Goal: Task Accomplishment & Management: Manage account settings

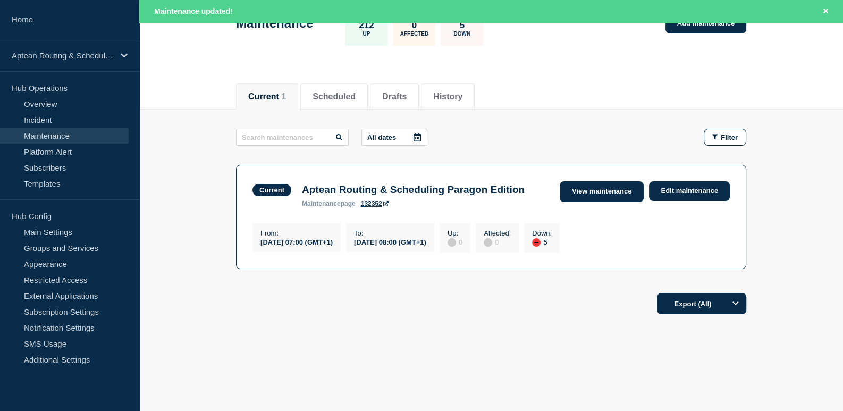
click at [594, 181] on link "View maintenance" at bounding box center [602, 191] width 84 height 21
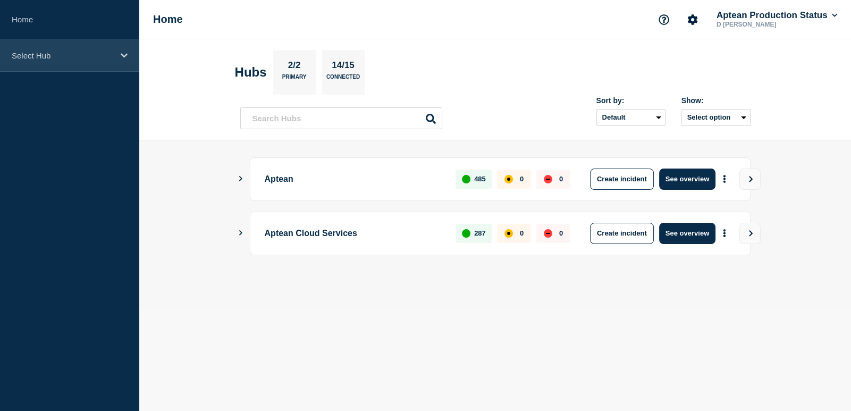
click at [49, 59] on p "Select Hub" at bounding box center [63, 55] width 102 height 9
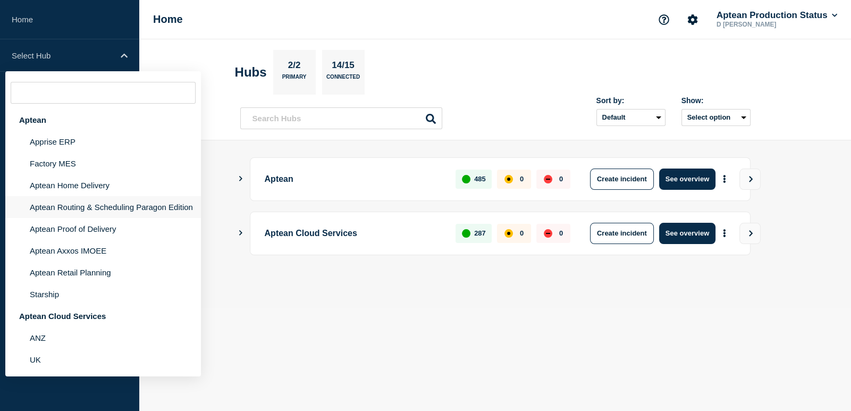
click at [72, 206] on li "Aptean Routing & Scheduling Paragon Edition" at bounding box center [103, 207] width 196 height 22
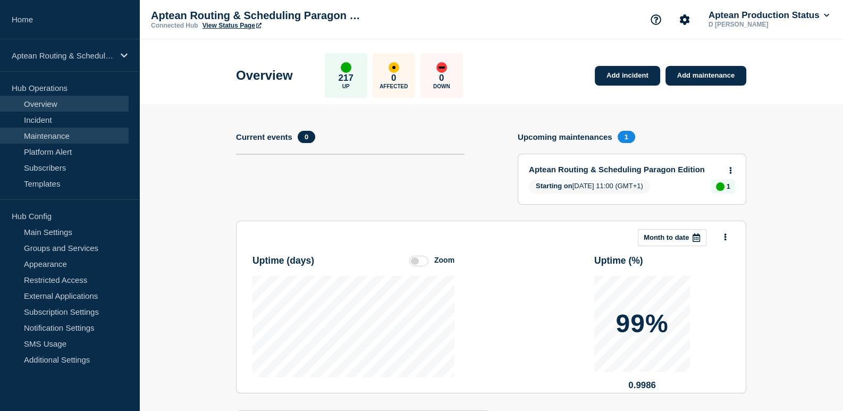
click at [58, 132] on link "Maintenance" at bounding box center [64, 136] width 129 height 16
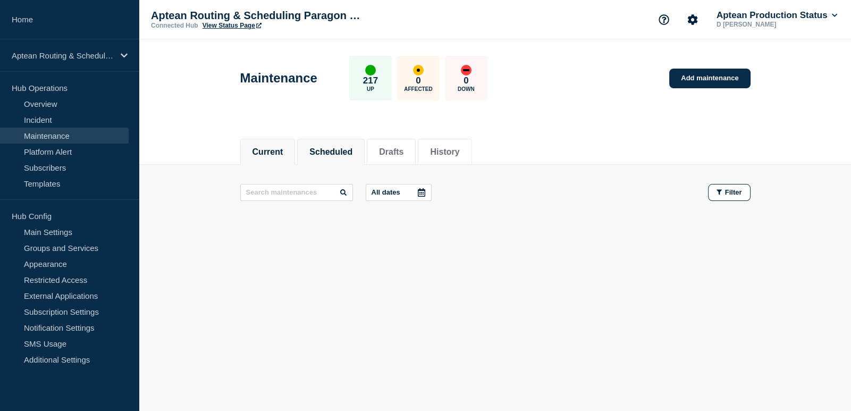
click at [333, 147] on button "Scheduled" at bounding box center [330, 152] width 43 height 10
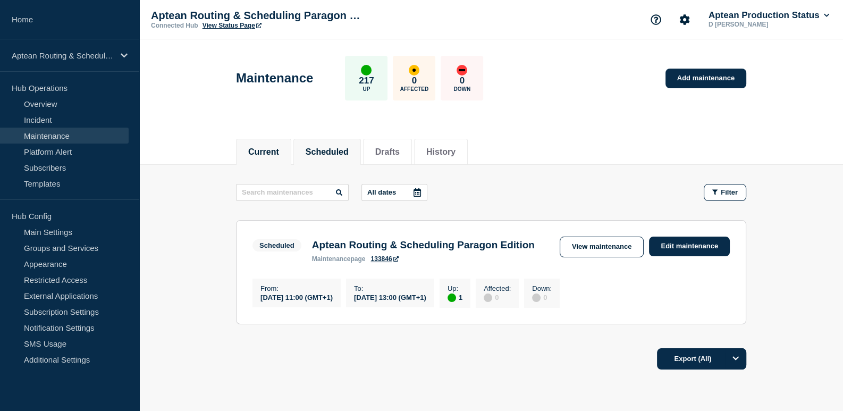
click at [271, 161] on li "Current" at bounding box center [263, 152] width 55 height 26
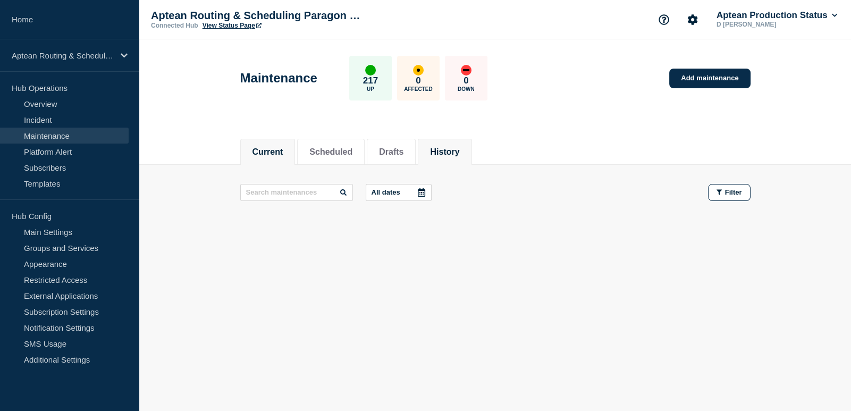
click at [456, 143] on li "History" at bounding box center [445, 152] width 54 height 26
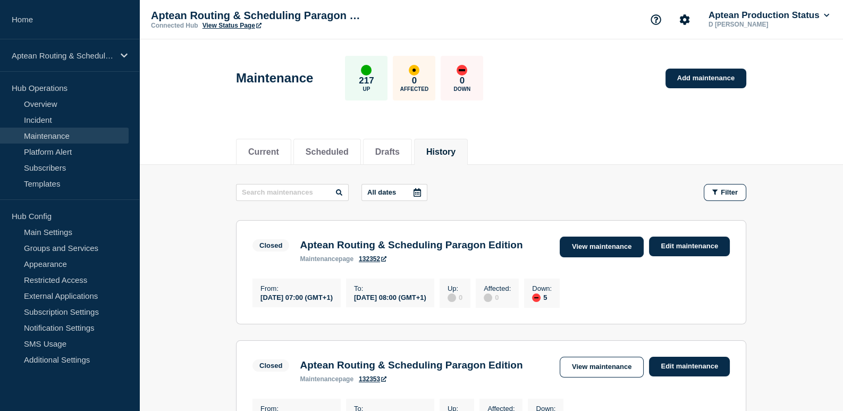
click at [592, 244] on link "View maintenance" at bounding box center [602, 246] width 84 height 21
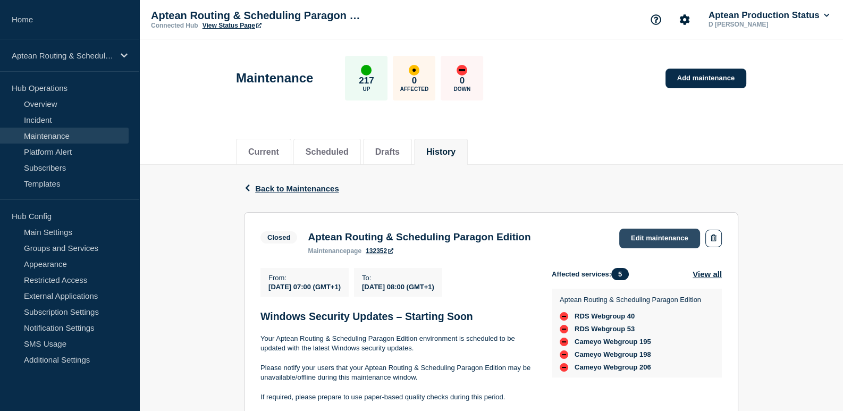
click at [661, 233] on link "Edit maintenance" at bounding box center [659, 238] width 81 height 20
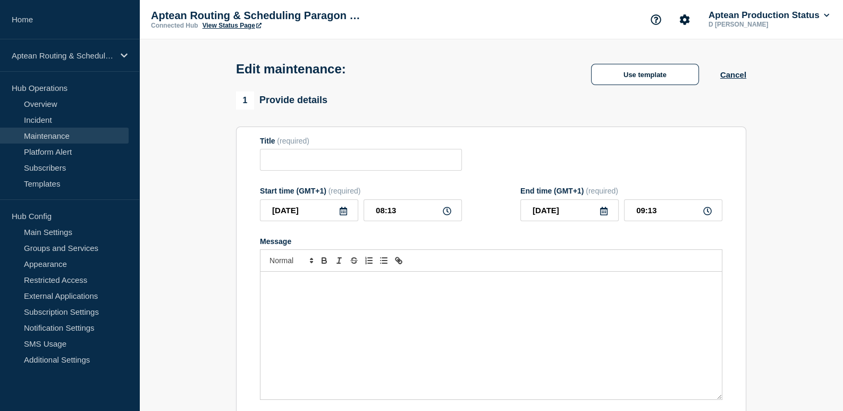
type input "Aptean Routing & Scheduling Paragon Edition"
type input "07:00"
type input "08:00"
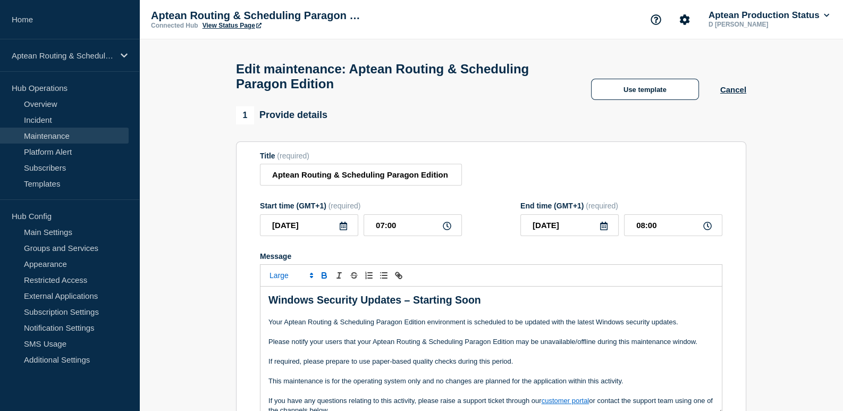
click at [619, 106] on div "Edit maintenance: Aptean Routing & Scheduling Paragon Edition Use template Canc…" at bounding box center [491, 72] width 534 height 67
click at [619, 100] on button "Use template" at bounding box center [645, 89] width 108 height 21
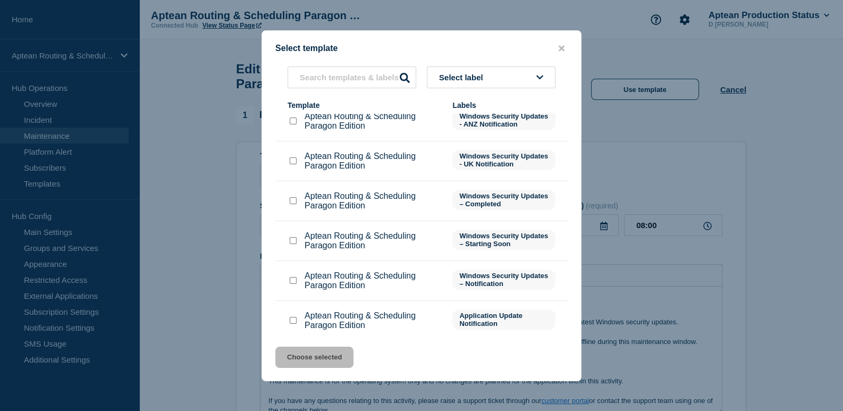
scroll to position [53, 0]
drag, startPoint x: 292, startPoint y: 202, endPoint x: 300, endPoint y: 247, distance: 45.3
click at [292, 203] on input "Aptean Routing & Scheduling Paragon Edition checkbox" at bounding box center [293, 200] width 7 height 7
checkbox input "true"
click at [321, 362] on button "Choose selected" at bounding box center [314, 356] width 78 height 21
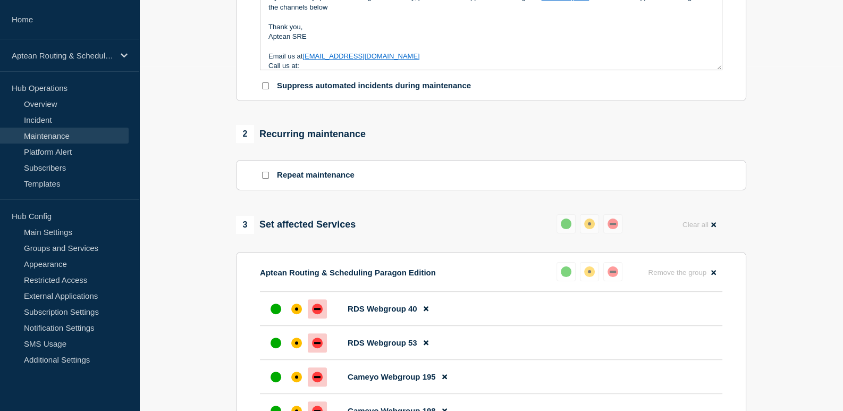
scroll to position [372, 0]
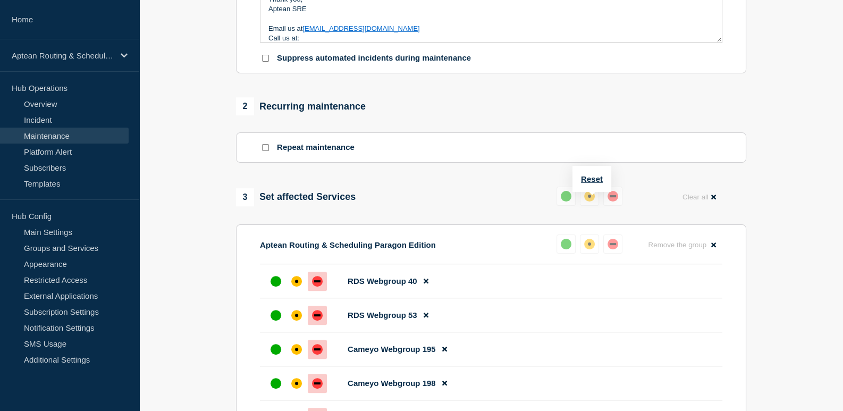
click at [562, 201] on div "up" at bounding box center [566, 196] width 11 height 11
click at [593, 175] on button "Reset" at bounding box center [592, 178] width 22 height 9
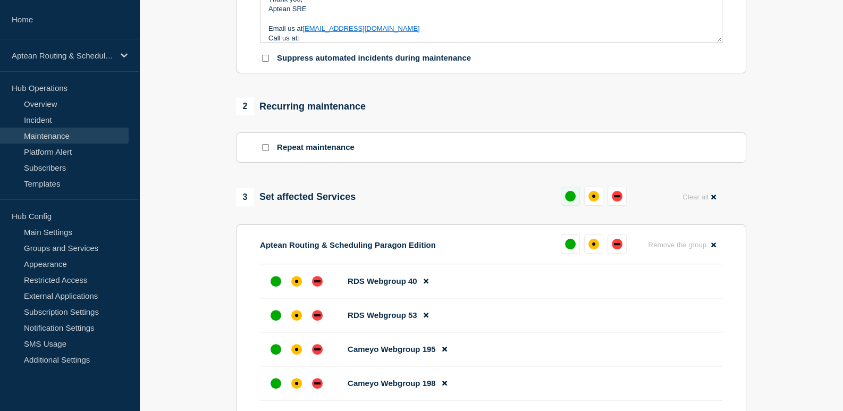
click at [567, 201] on div "up" at bounding box center [570, 196] width 11 height 11
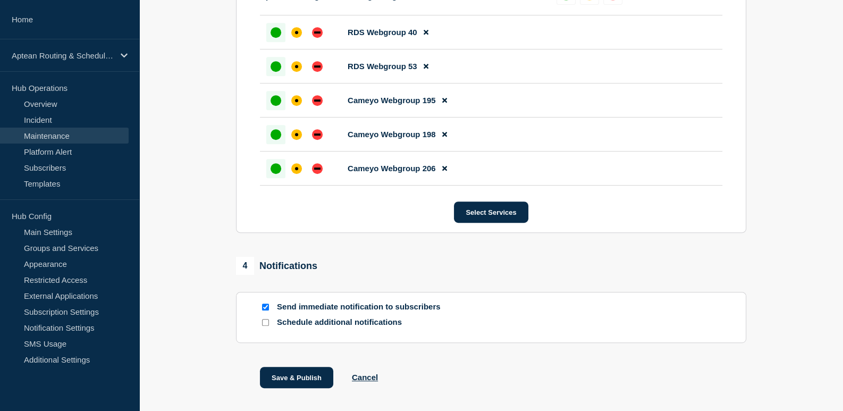
scroll to position [638, 0]
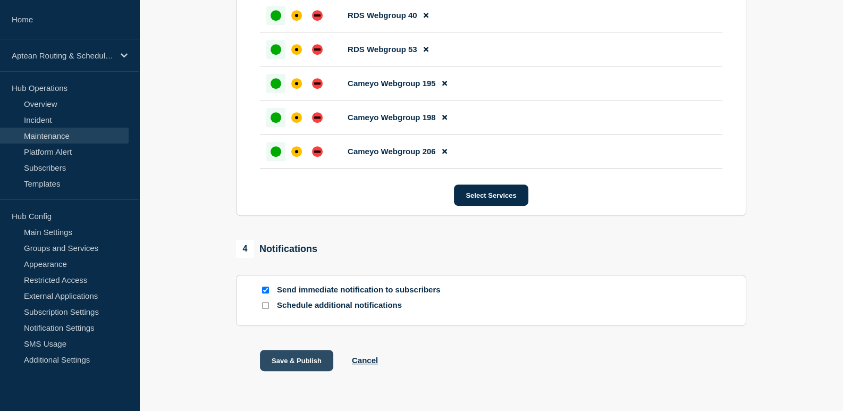
drag, startPoint x: 302, startPoint y: 368, endPoint x: 318, endPoint y: 362, distance: 17.7
click at [301, 368] on button "Save & Publish" at bounding box center [296, 360] width 73 height 21
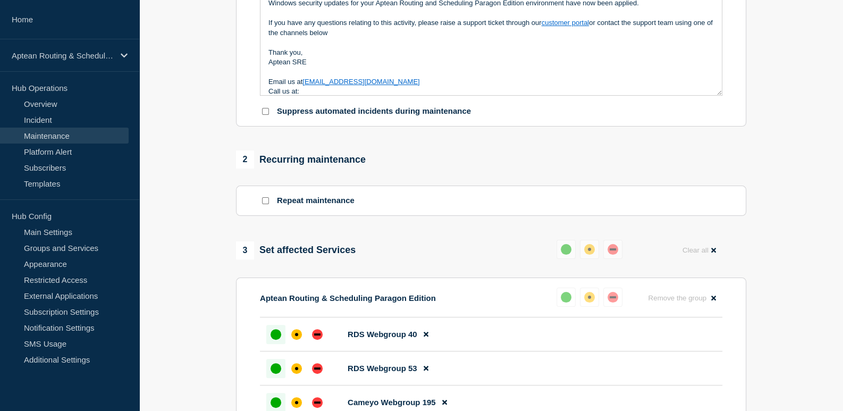
scroll to position [319, 0]
